Goal: Check status: Check status

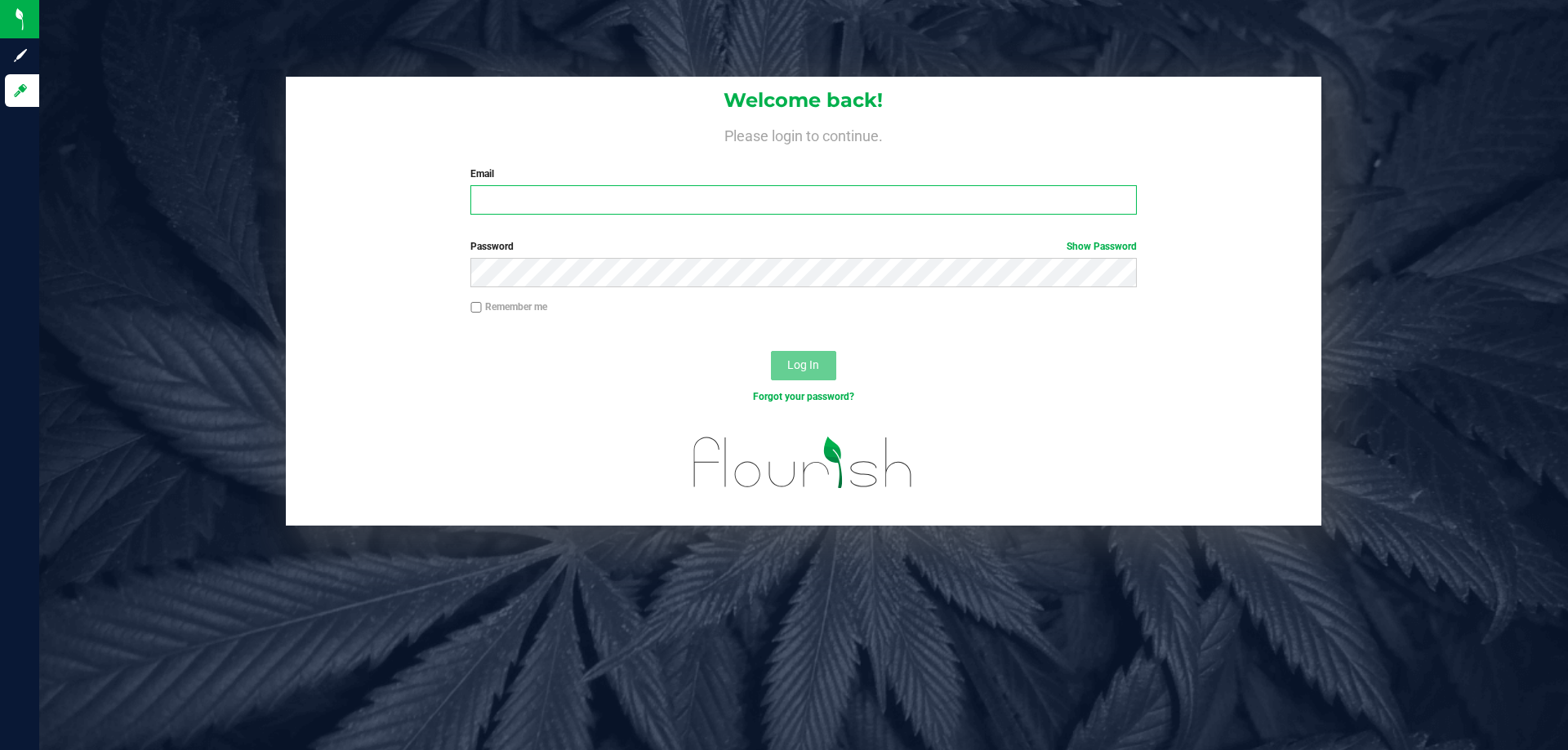
click at [528, 193] on input "Email" at bounding box center [803, 200] width 665 height 30
type input "[EMAIL_ADDRESS][DOMAIN_NAME]"
click at [771, 351] on button "Log In" at bounding box center [804, 366] width 65 height 30
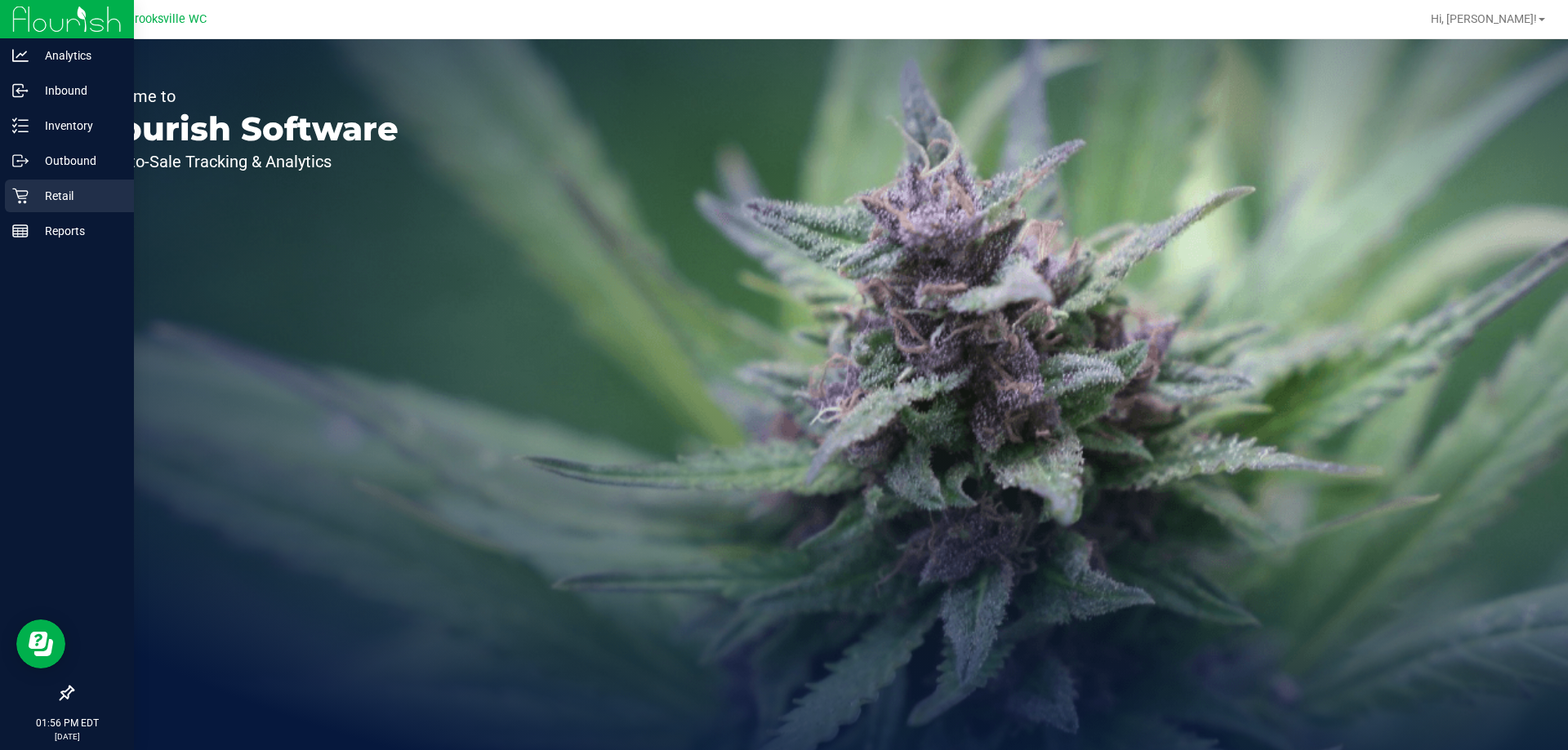
click at [31, 194] on p "Retail" at bounding box center [77, 196] width 98 height 20
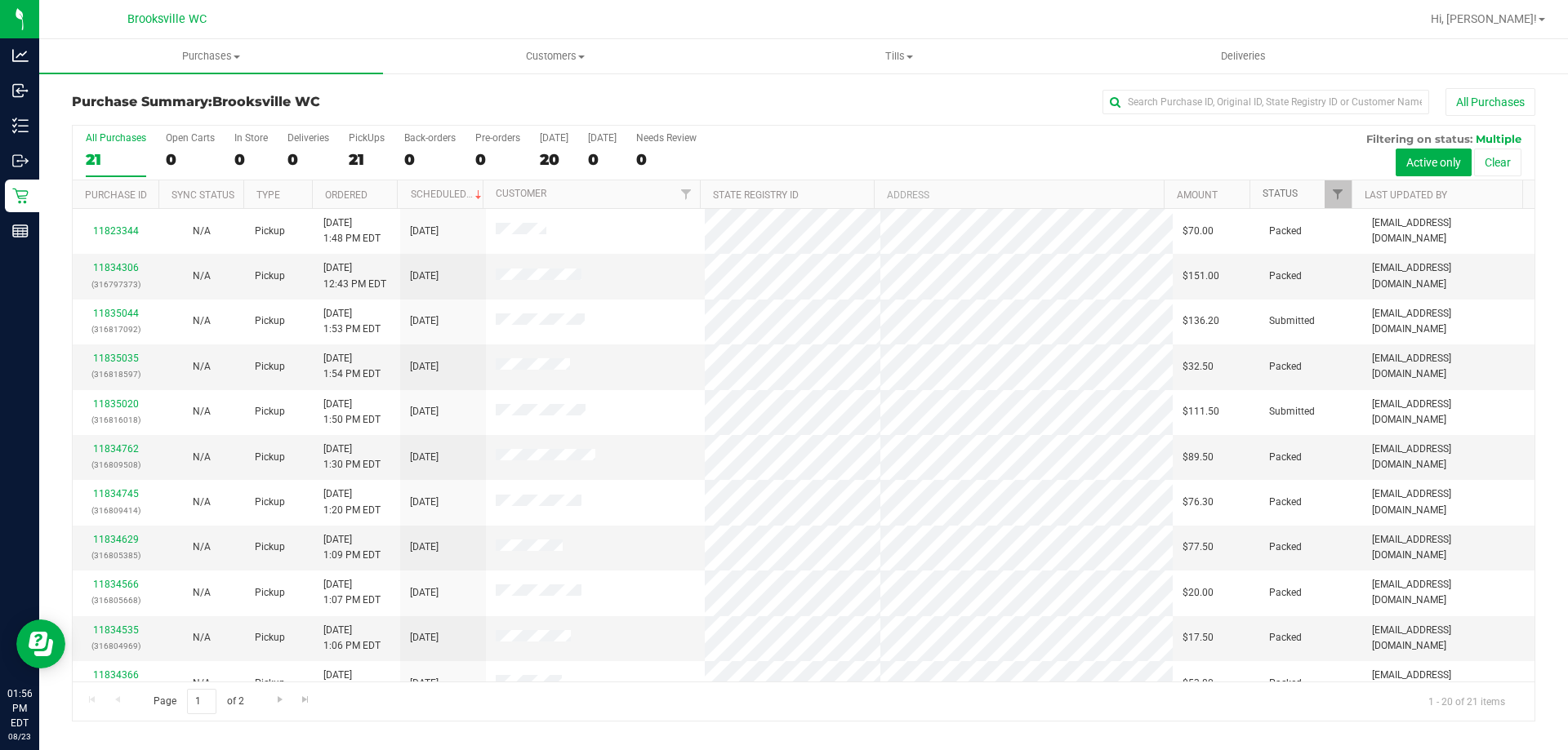
click at [1291, 191] on link "Status" at bounding box center [1280, 194] width 35 height 12
click at [1304, 205] on th "Status" at bounding box center [1300, 194] width 102 height 29
click at [1029, 142] on div "All Purchases 21 Open Carts 0 In Store 0 Deliveries 0 PickUps 21 Back-orders 0 …" at bounding box center [803, 152] width 1462 height 54
click at [890, 130] on div "All Purchases 21 Open Carts 0 In Store 0 Deliveries 0 PickUps 21 Back-orders 0 …" at bounding box center [803, 132] width 1462 height 13
click at [890, 121] on div "Purchase Summary: [GEOGRAPHIC_DATA] WC All Purchases" at bounding box center [804, 106] width 1463 height 36
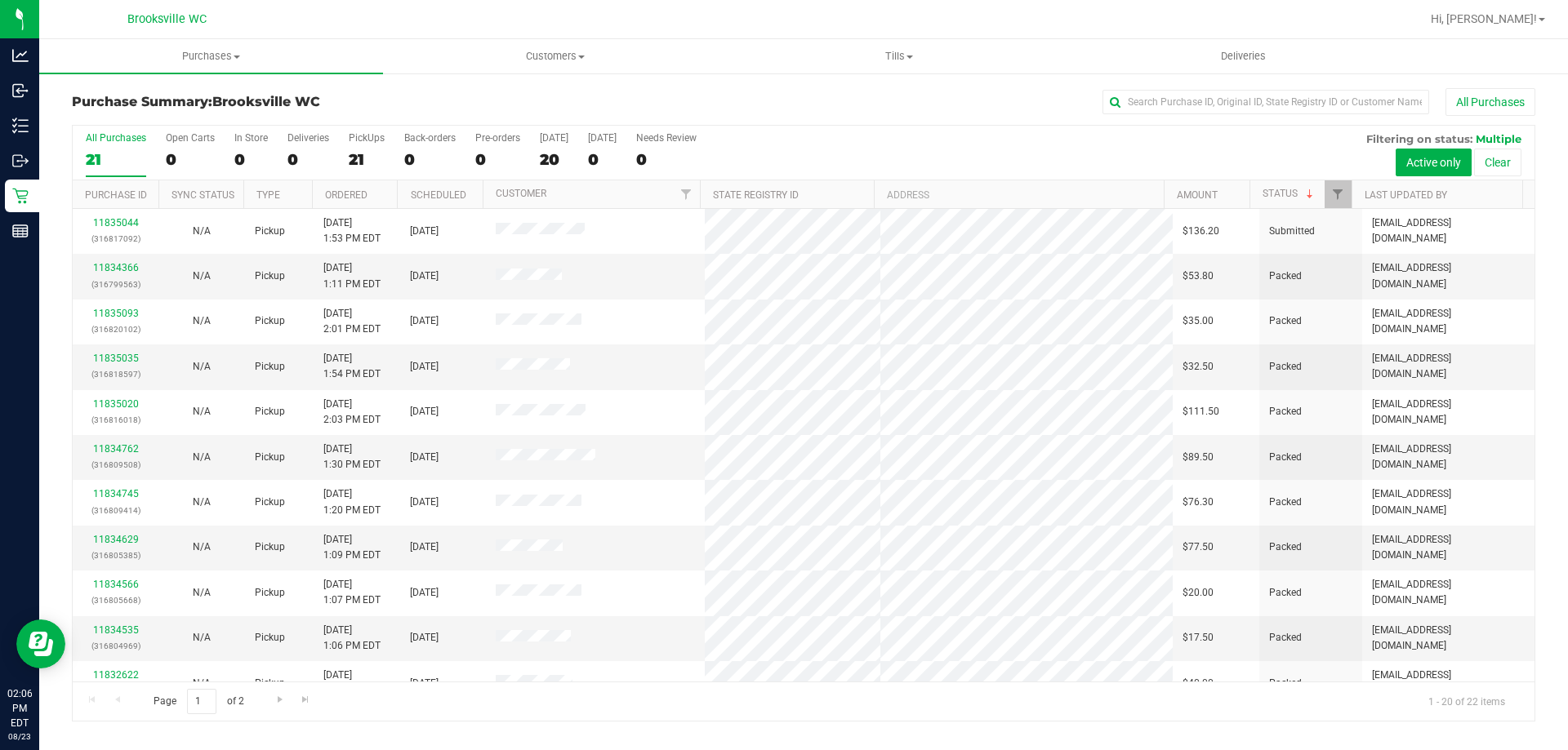
click at [979, 138] on div "All Purchases 21 Open Carts 0 In Store 0 Deliveries 0 PickUps 21 Back-orders 0 …" at bounding box center [803, 132] width 1462 height 13
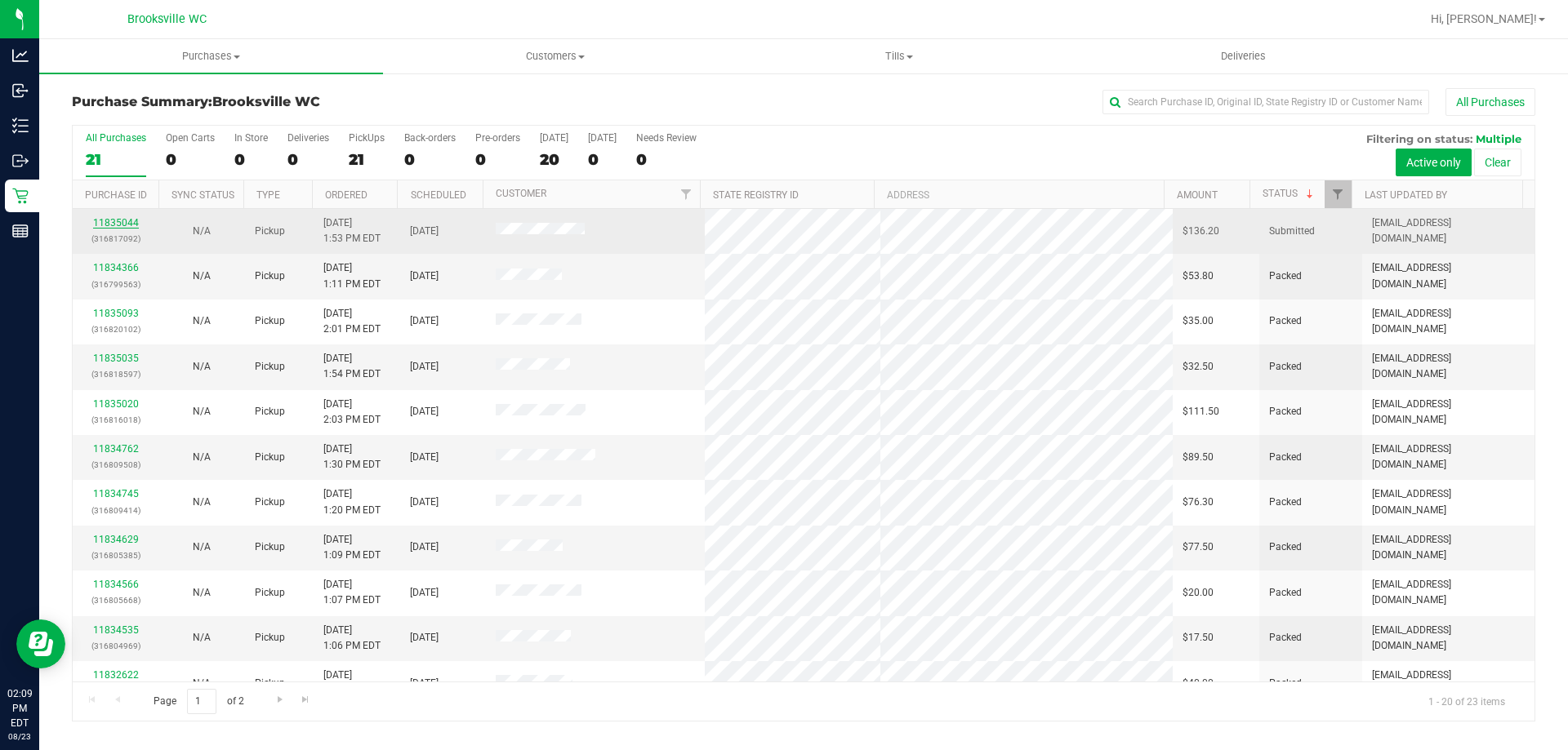
click at [116, 218] on link "11835044" at bounding box center [116, 223] width 46 height 12
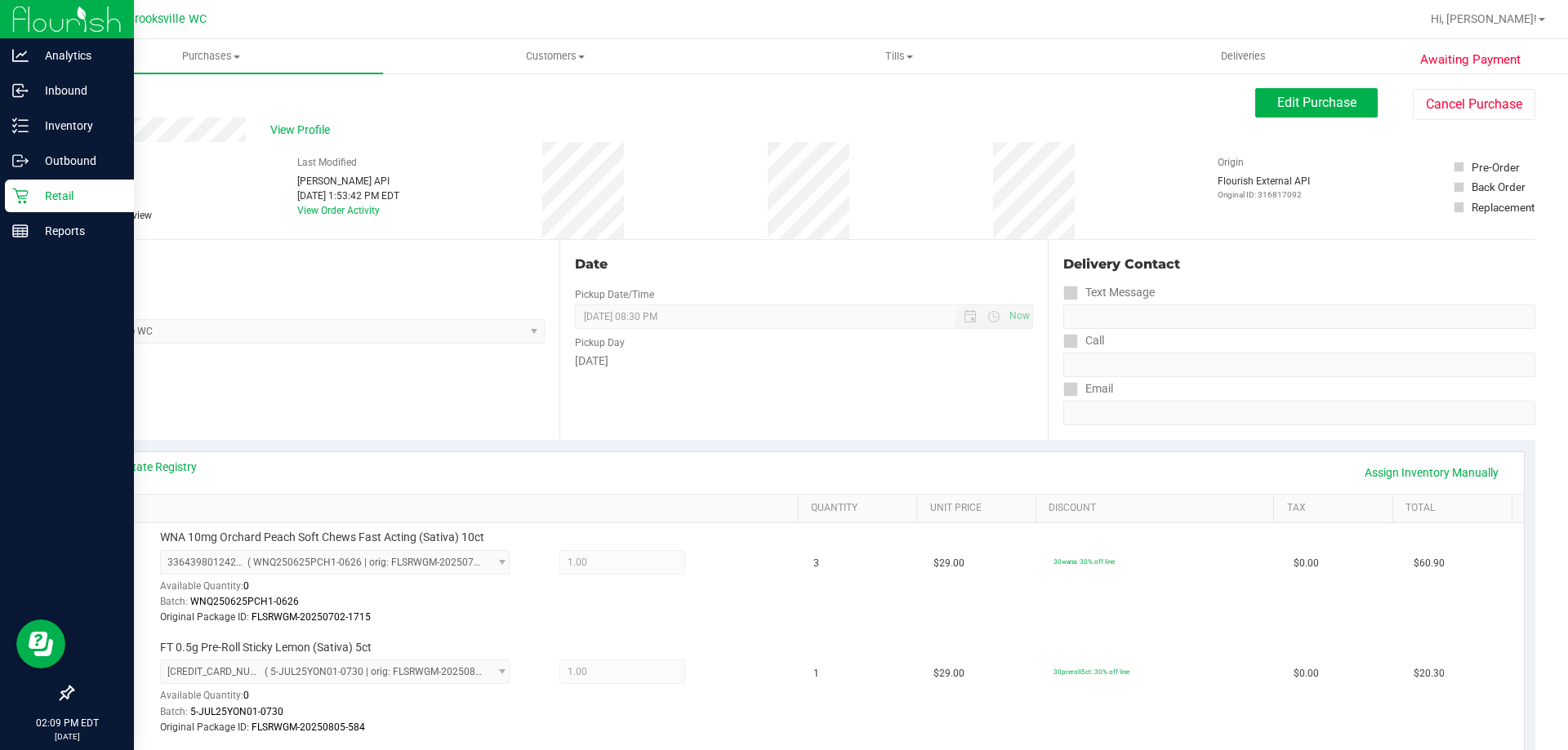
click at [44, 189] on p "Retail" at bounding box center [77, 196] width 98 height 20
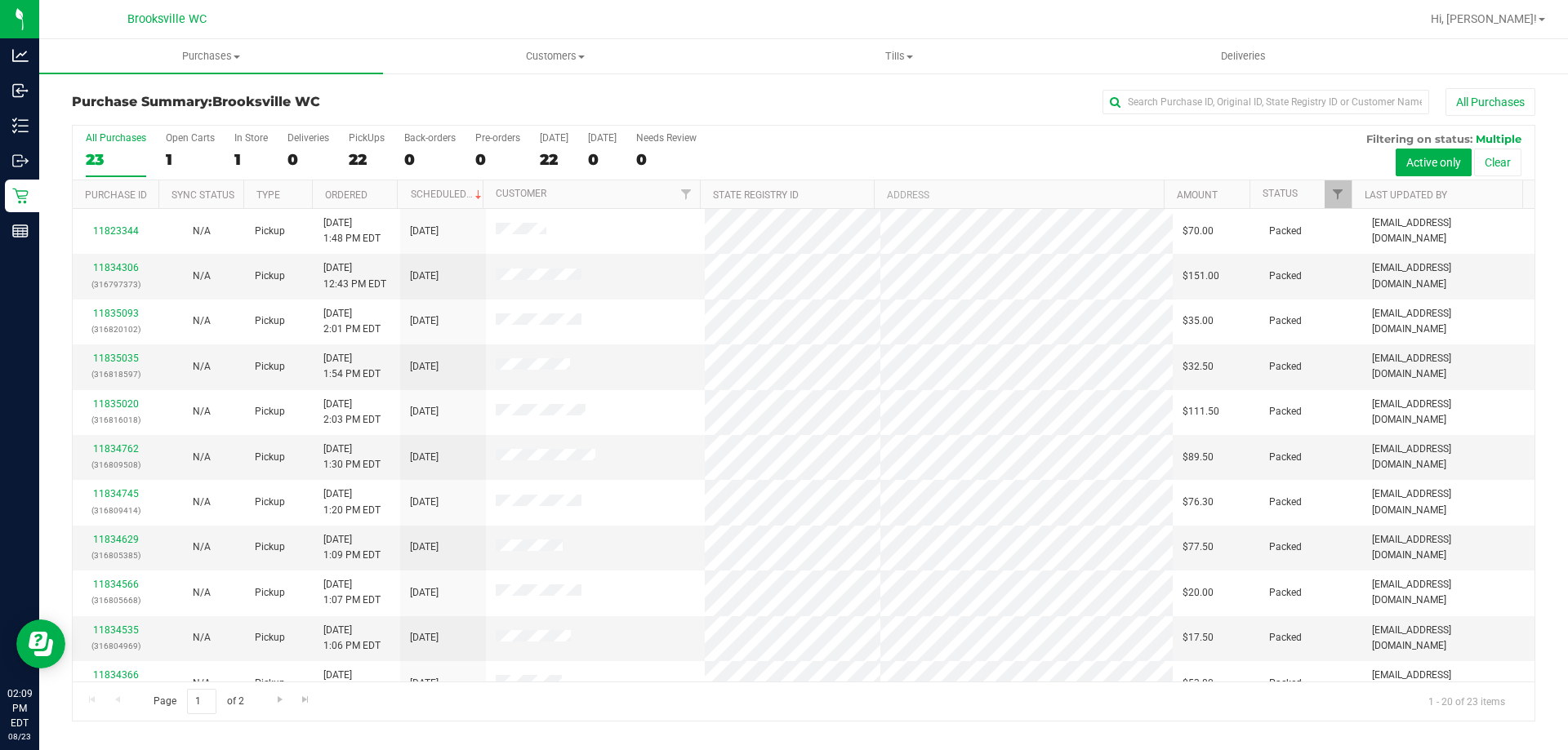
click at [1013, 146] on div "All Purchases 23 Open Carts 1 In Store 1 Deliveries 0 PickUps 22 Back-orders 0 …" at bounding box center [803, 152] width 1462 height 54
click at [887, 114] on div "All Purchases" at bounding box center [1047, 102] width 976 height 28
click at [1278, 188] on link "Status" at bounding box center [1280, 194] width 35 height 12
click at [1290, 187] on th "Status" at bounding box center [1300, 194] width 102 height 29
click at [962, 137] on div "All Purchases 23 Open Carts 1 In Store 1 Deliveries 0 PickUps 22 Back-orders 0 …" at bounding box center [803, 132] width 1462 height 13
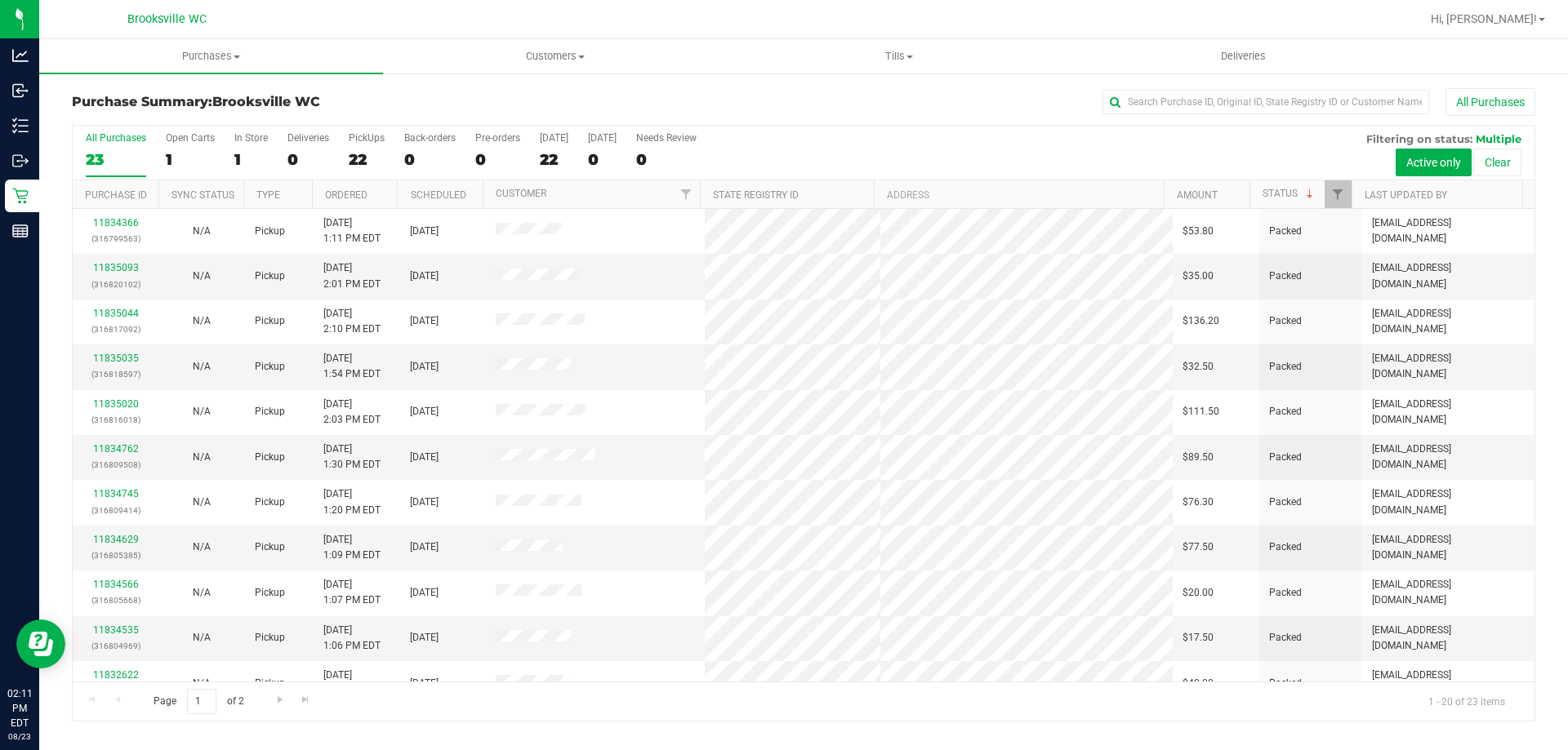
click at [856, 144] on div "All Purchases 23 Open Carts 1 In Store 1 Deliveries 0 PickUps 22 Back-orders 0 …" at bounding box center [803, 152] width 1462 height 54
click at [797, 126] on div "All Purchases 23 Open Carts 1 In Store 1 Deliveries 0 PickUps 22 Back-orders 0 …" at bounding box center [803, 132] width 1462 height 13
click at [579, 108] on div "All Purchases" at bounding box center [1047, 102] width 976 height 28
click at [972, 142] on div "All Purchases 23 Open Carts 1 In Store 1 Deliveries 0 PickUps 22 Back-orders 0 …" at bounding box center [803, 152] width 1462 height 54
click at [917, 151] on div "All Purchases 23 Open Carts 1 In Store 1 Deliveries 0 PickUps 22 Back-orders 0 …" at bounding box center [803, 152] width 1462 height 54
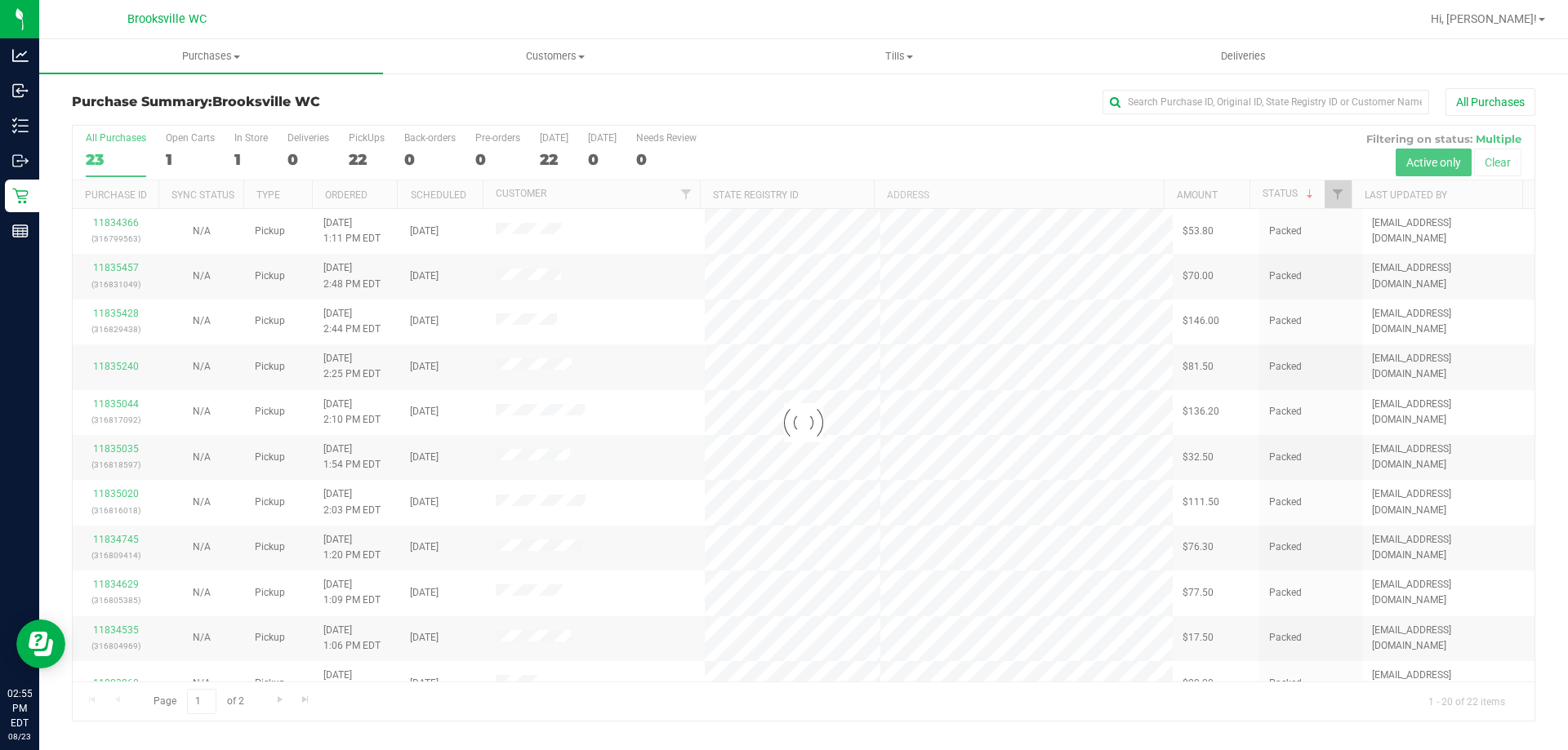
click at [954, 123] on div "Purchase Summary: [GEOGRAPHIC_DATA] WC All Purchases" at bounding box center [804, 106] width 1463 height 36
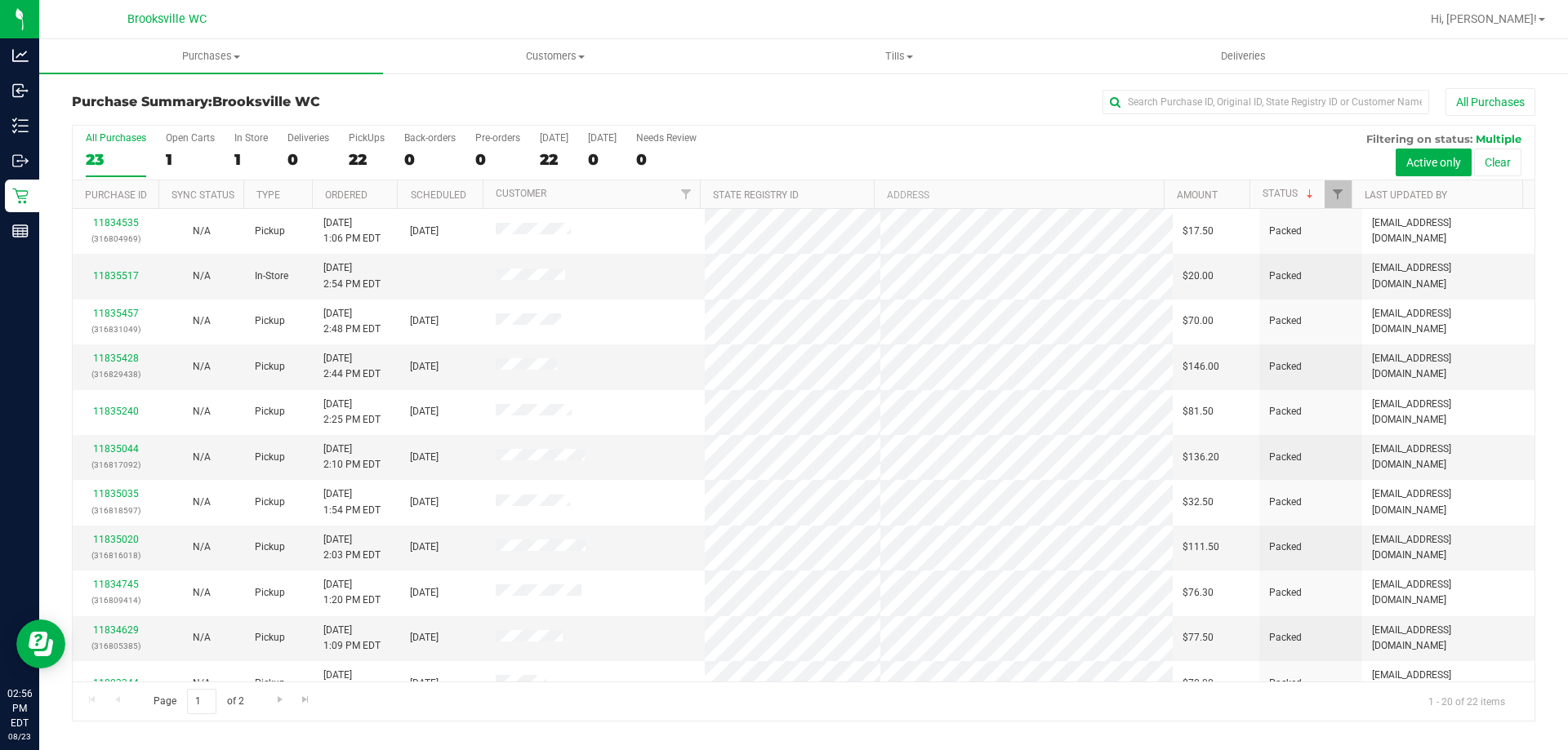
click at [931, 145] on div "All Purchases 23 Open Carts 1 In Store 1 Deliveries 0 PickUps 22 Back-orders 0 …" at bounding box center [803, 152] width 1462 height 54
